Goal: Information Seeking & Learning: Check status

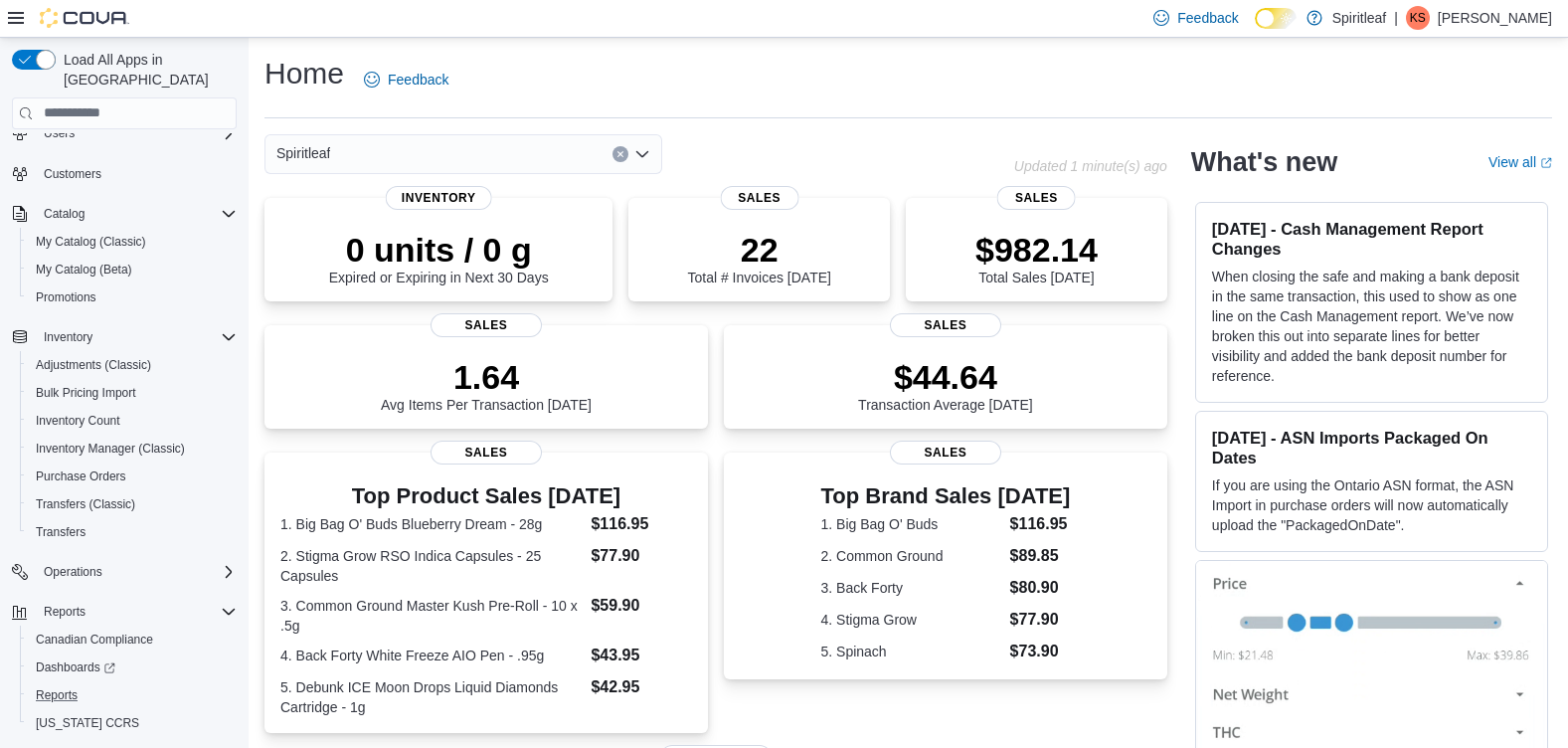
scroll to position [94, 0]
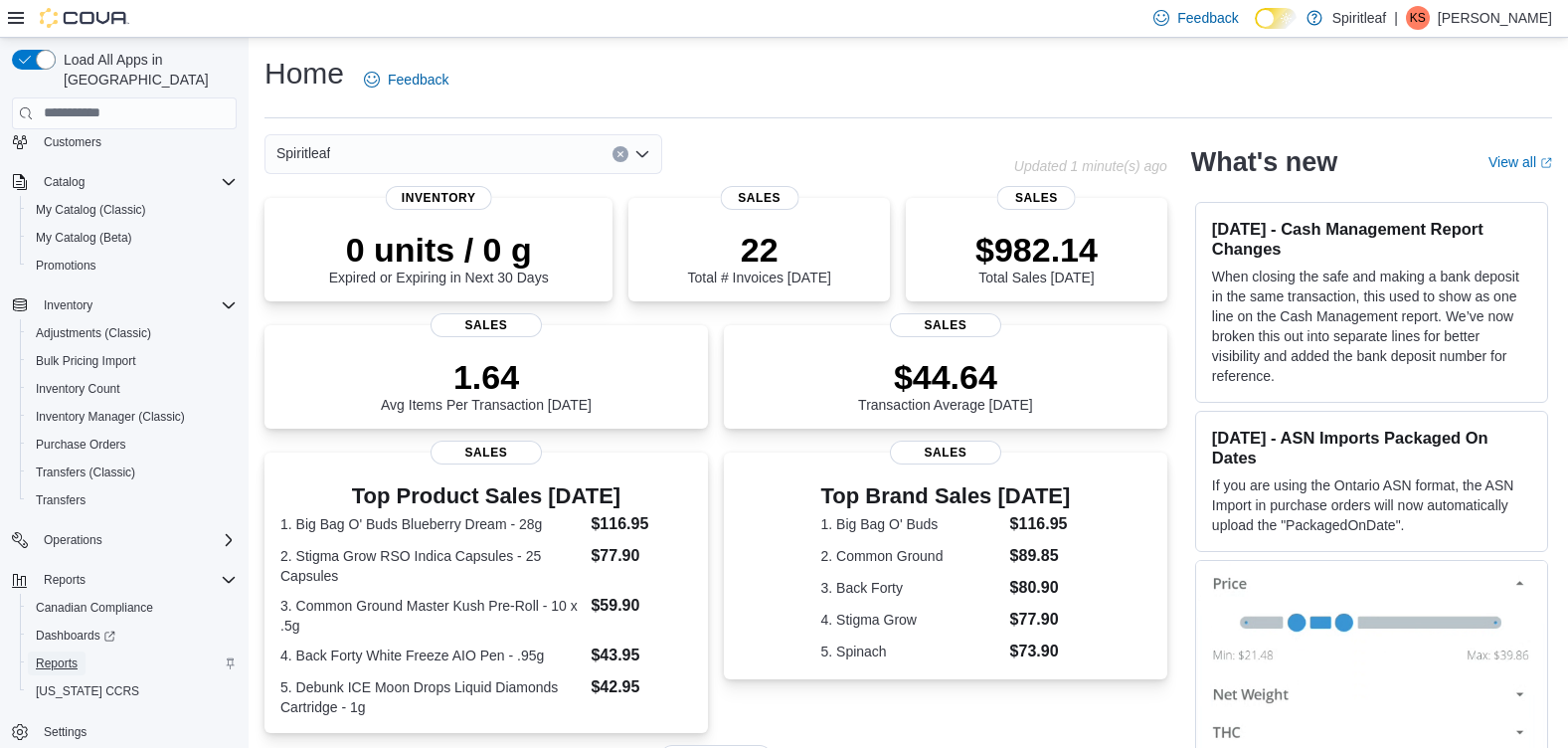
click at [73, 655] on span "Reports" at bounding box center [57, 663] width 42 height 16
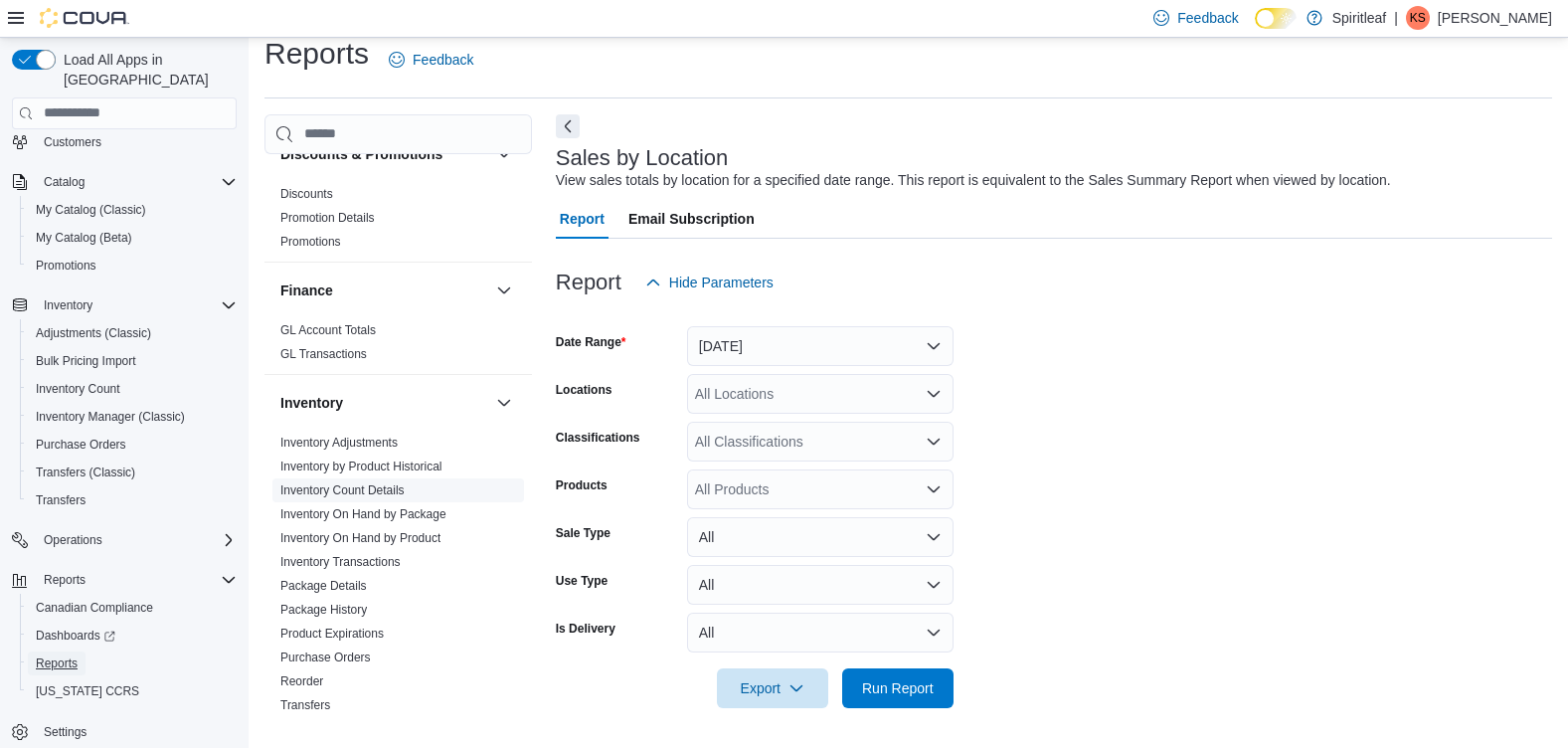
scroll to position [597, 0]
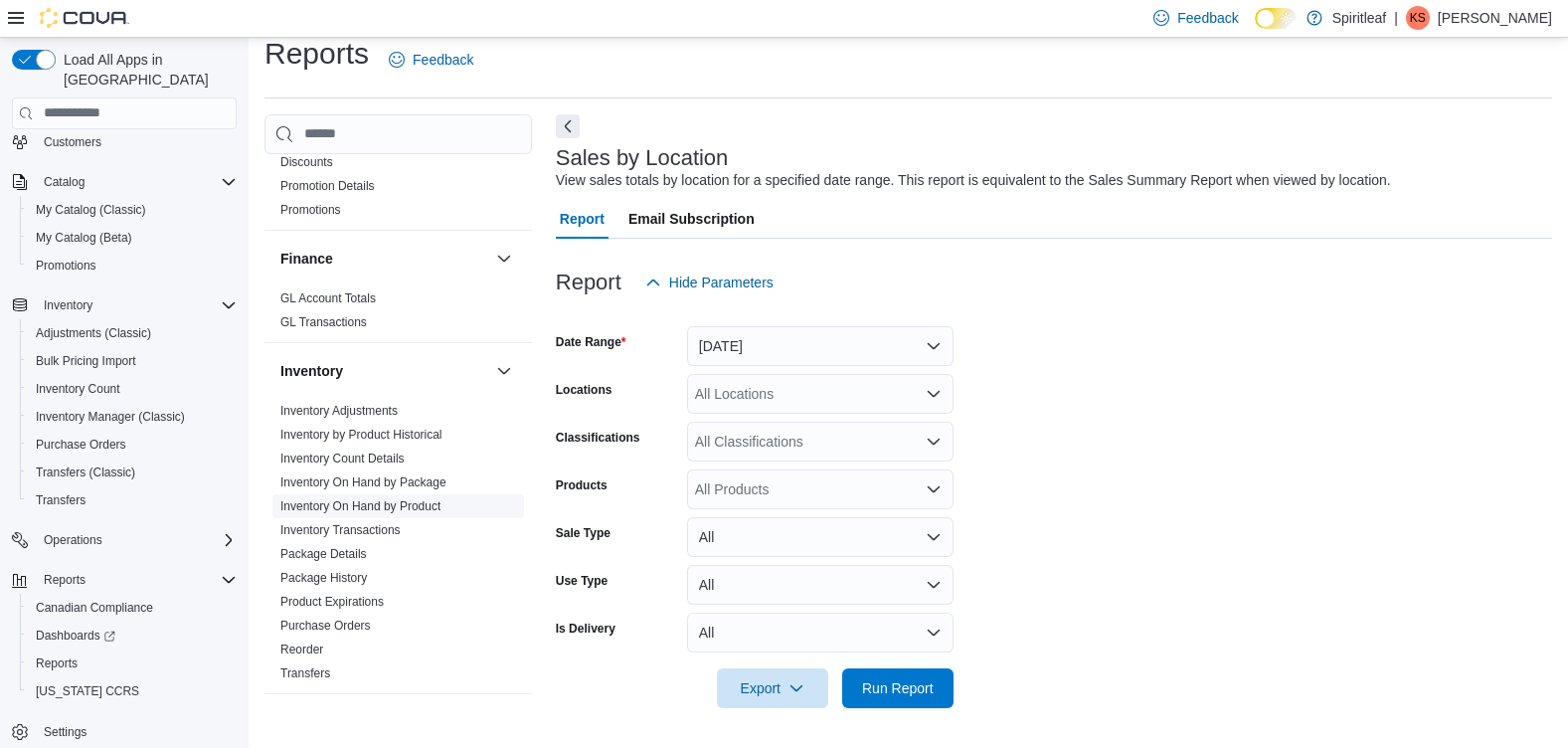
click at [413, 499] on link "Inventory On Hand by Product" at bounding box center [360, 506] width 160 height 14
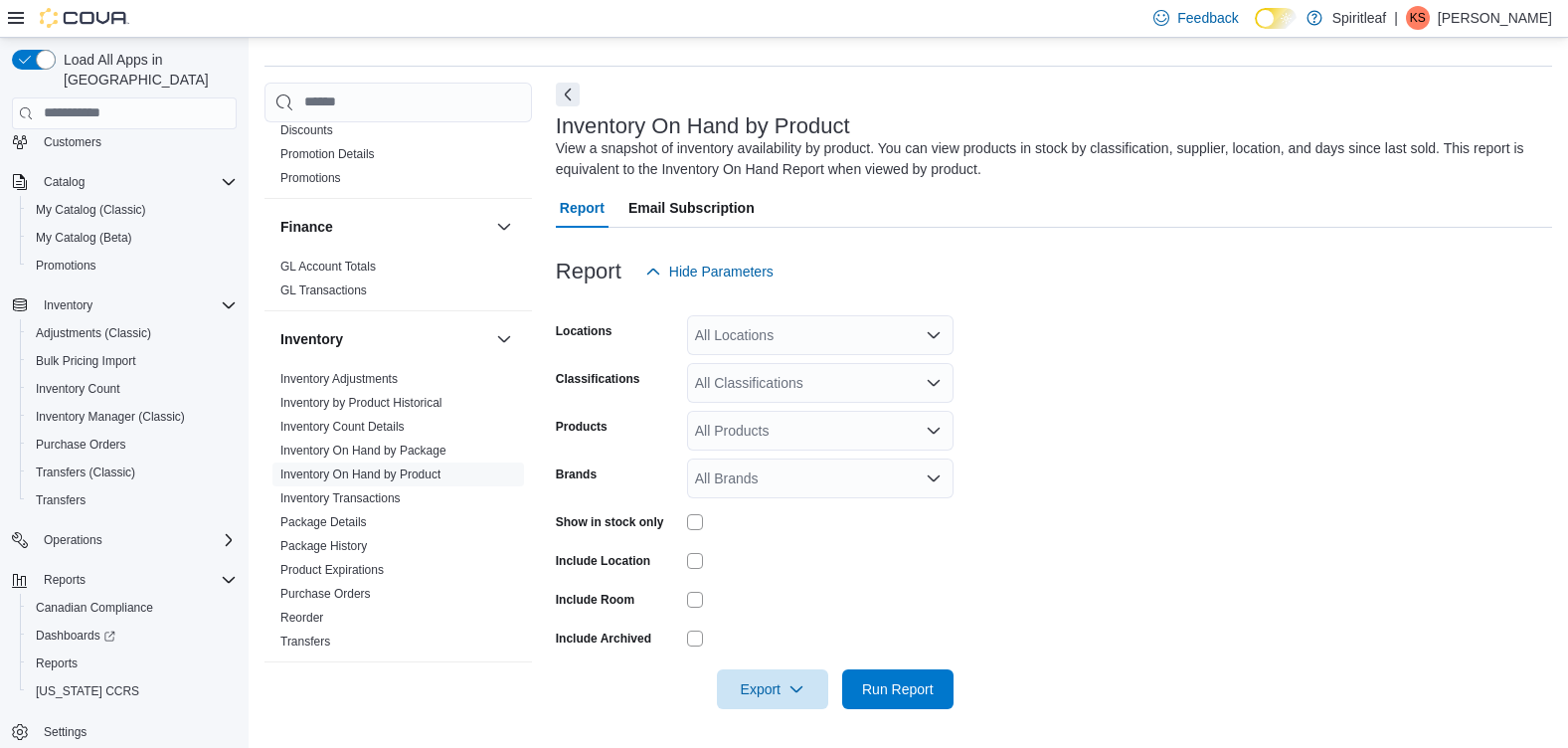
scroll to position [53, 0]
click at [757, 334] on div "All Locations" at bounding box center [820, 334] width 266 height 40
type input "***"
click at [778, 373] on span "264 - Sexsmith" at bounding box center [805, 368] width 92 height 20
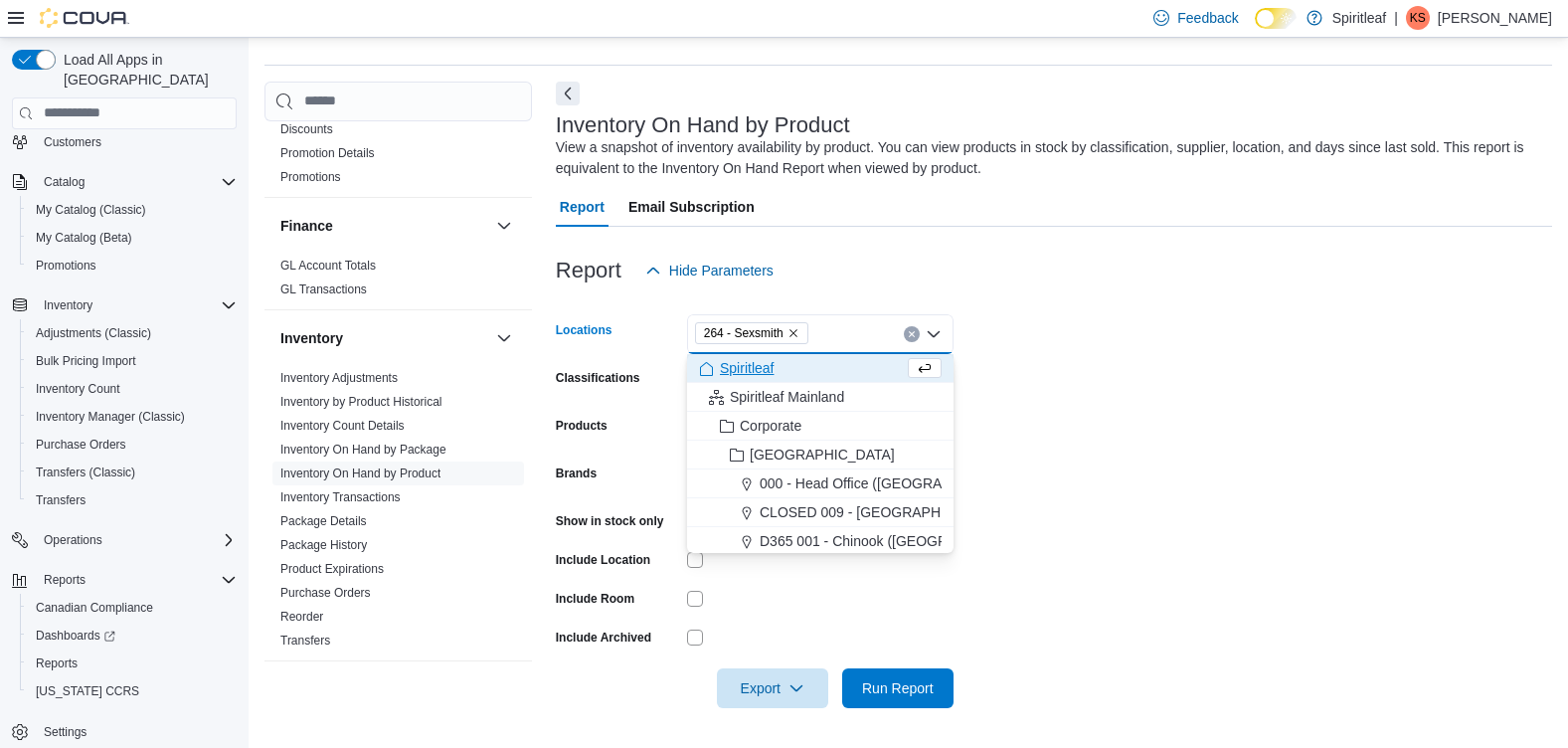
click at [1069, 345] on form "Locations 264 - Sexsmith Combo box. Selected. 264 - Sexsmith. Press Backspace t…" at bounding box center [1054, 499] width 996 height 418
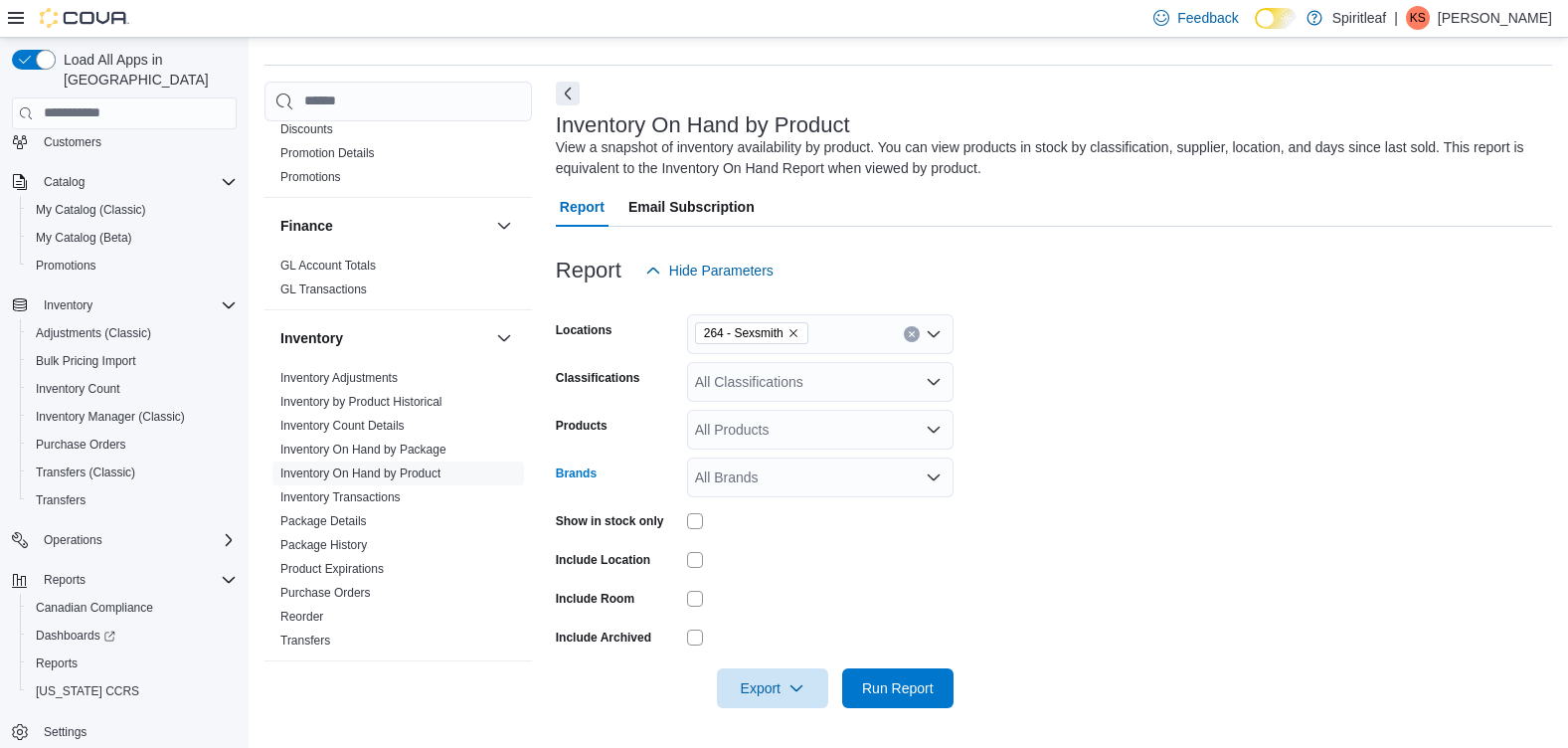
click at [752, 477] on div "All Brands" at bounding box center [820, 477] width 266 height 40
type input "**********"
click at [771, 519] on span "Space Race Cannabis" at bounding box center [820, 511] width 243 height 20
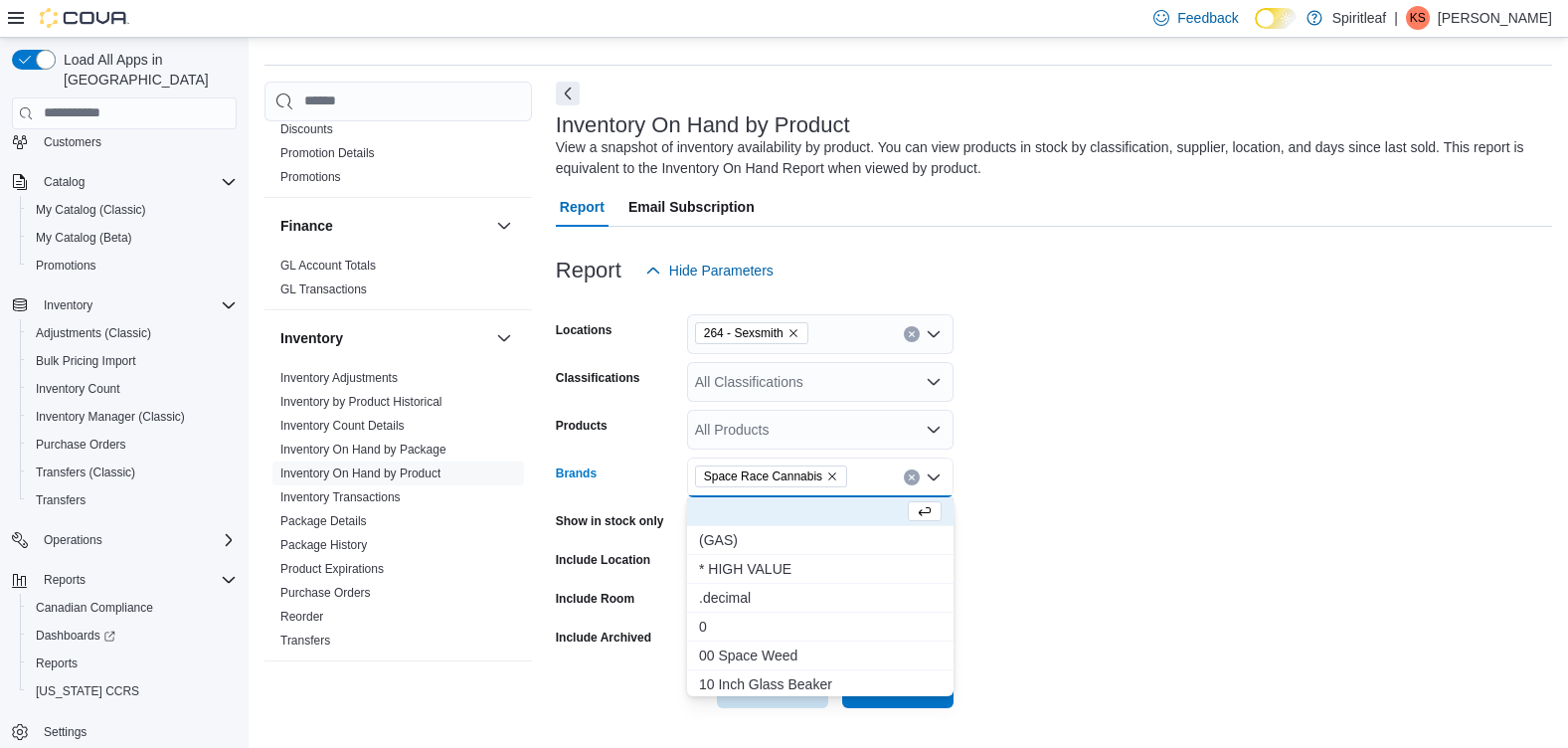
click at [981, 483] on form "Locations 264 - Sexsmith Classifications All Classifications Products All Produ…" at bounding box center [1054, 499] width 996 height 418
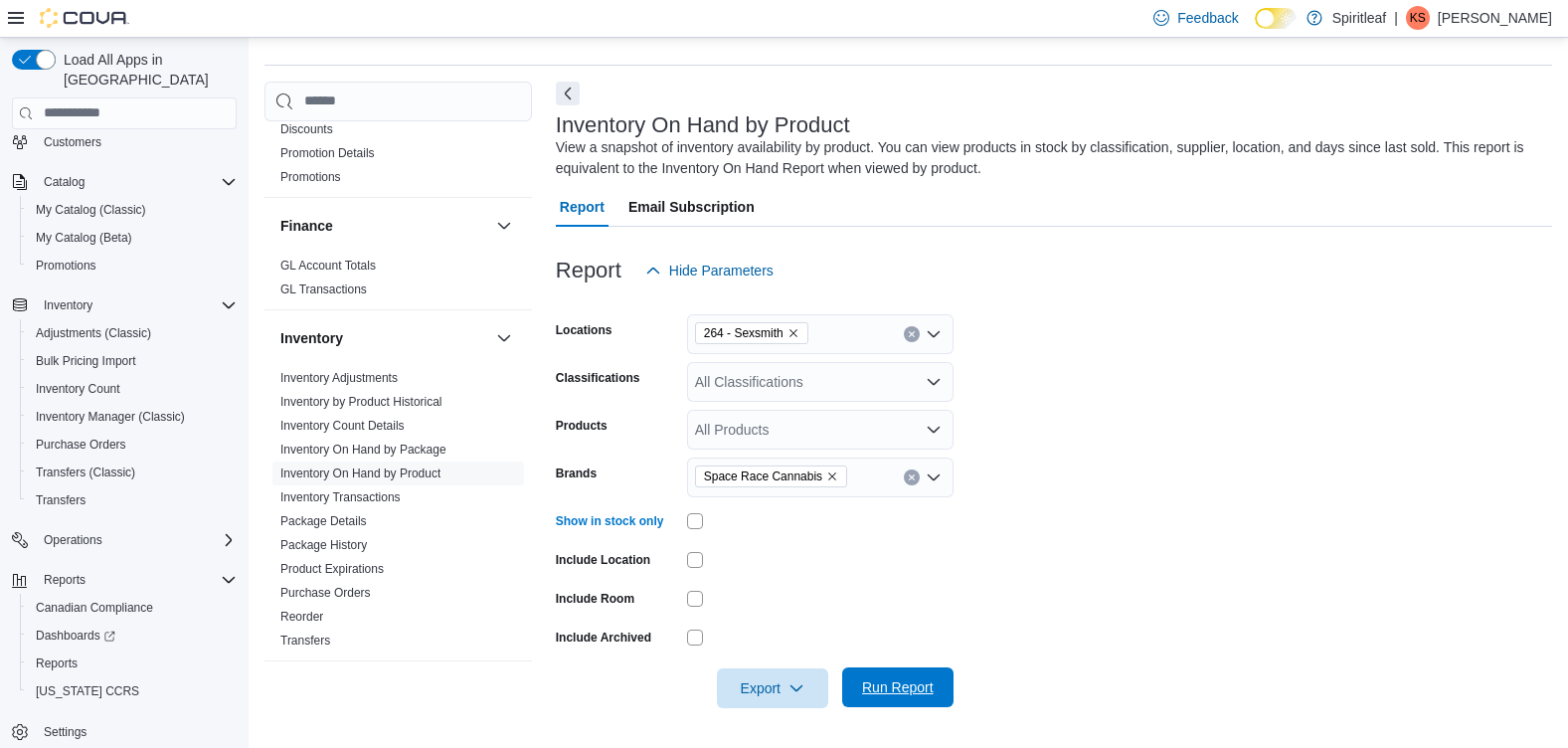
click at [907, 680] on span "Run Report" at bounding box center [898, 687] width 72 height 20
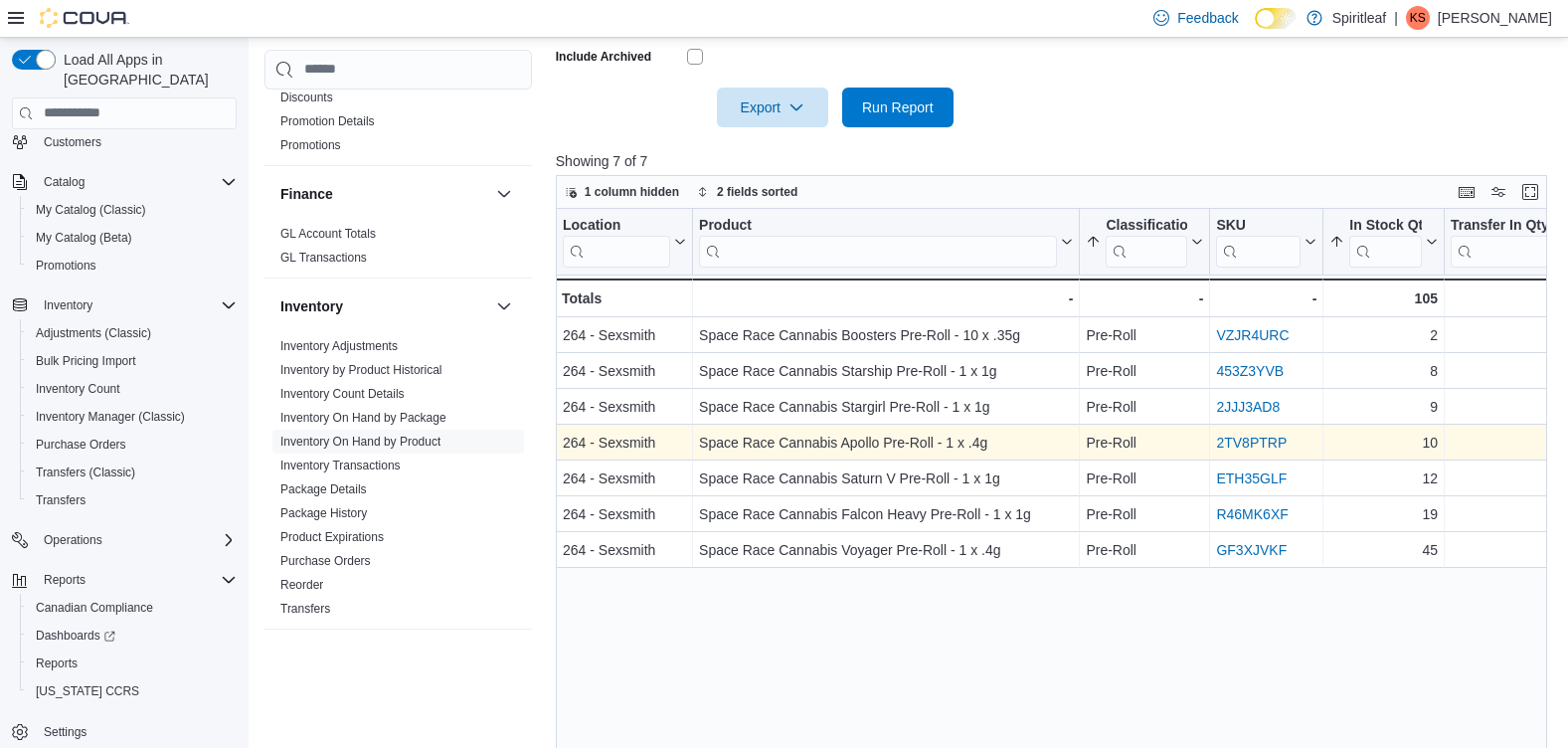
scroll to position [650, 0]
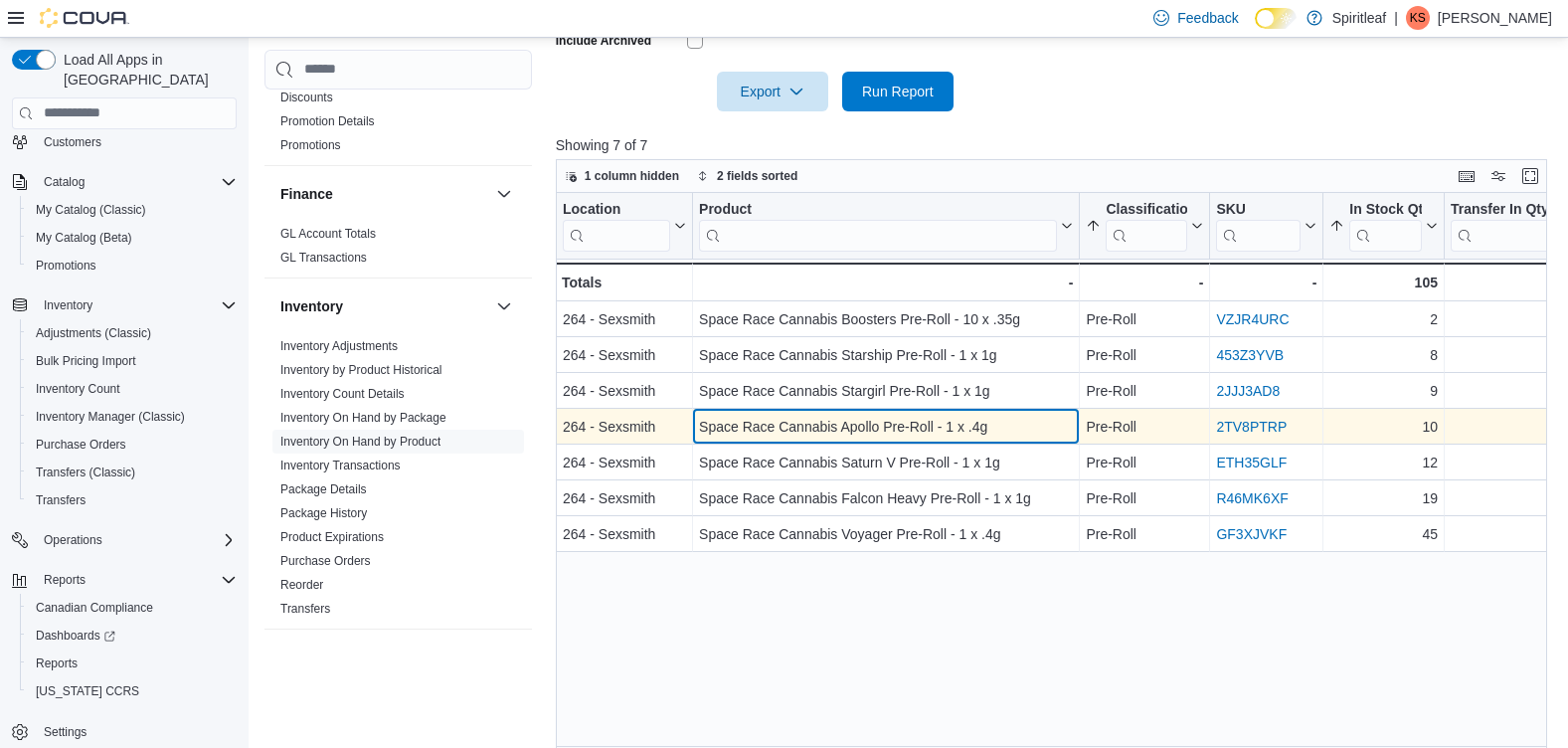
click at [890, 432] on div "Space Race Cannabis Apollo Pre-Roll - 1 x .4g" at bounding box center [886, 427] width 374 height 24
